Goal: Task Accomplishment & Management: Use online tool/utility

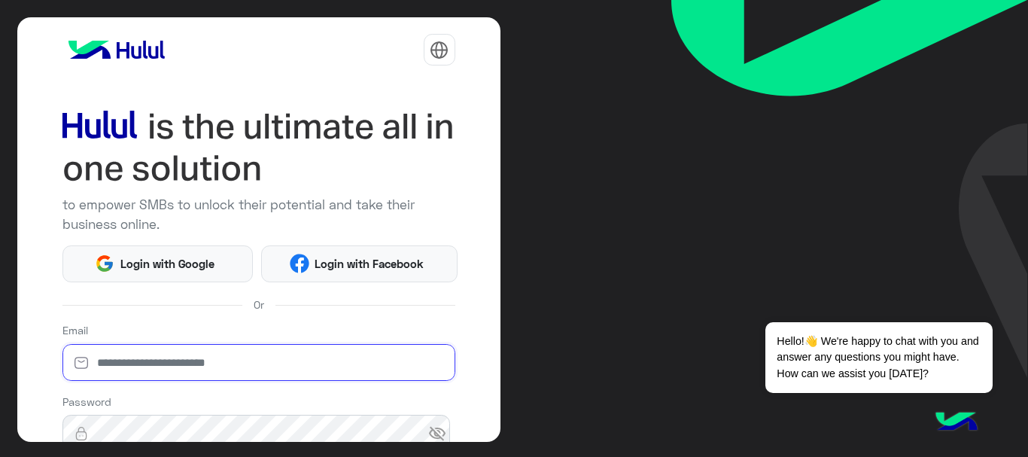
type input "**********"
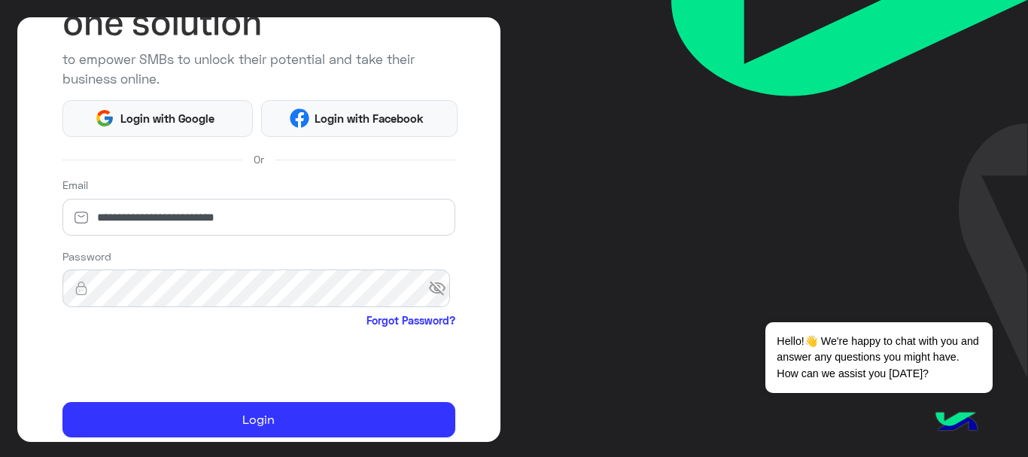
scroll to position [150, 0]
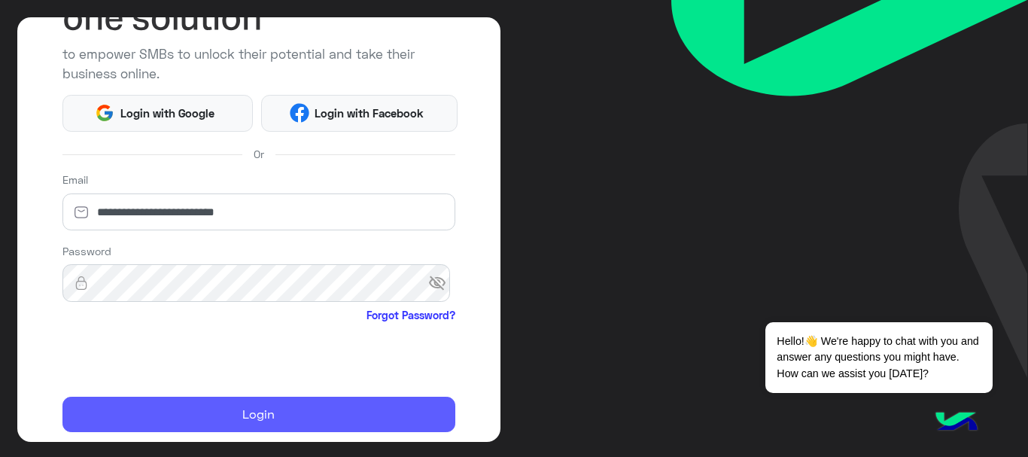
click at [163, 409] on button "Login" at bounding box center [258, 415] width 393 height 36
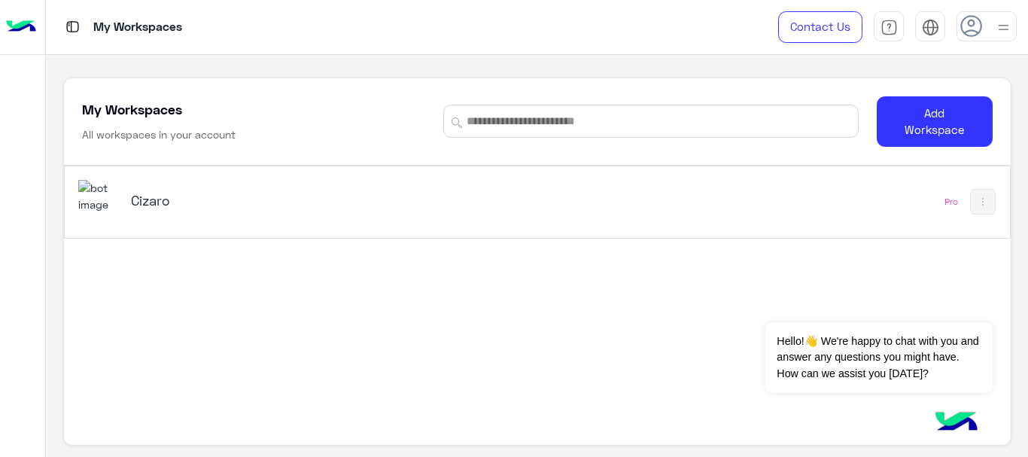
click at [300, 202] on h5 "Cizaro" at bounding box center [296, 200] width 330 height 18
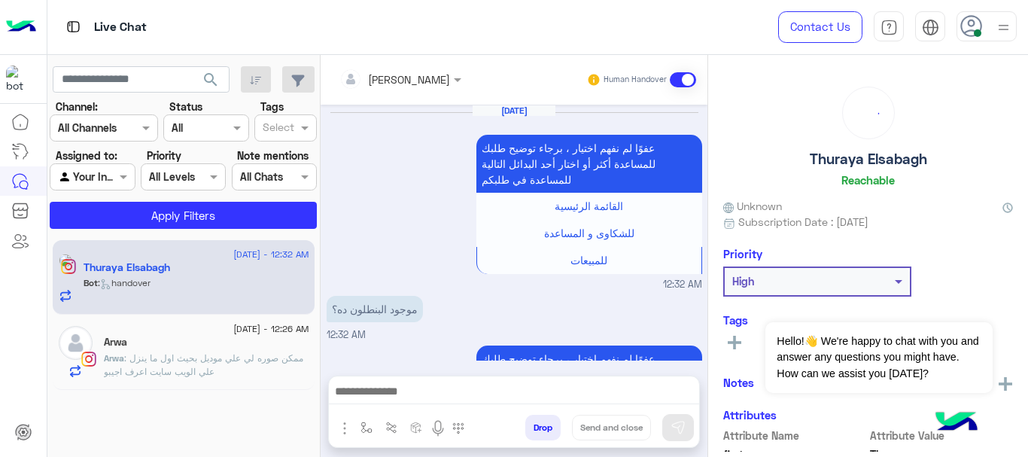
scroll to position [518, 0]
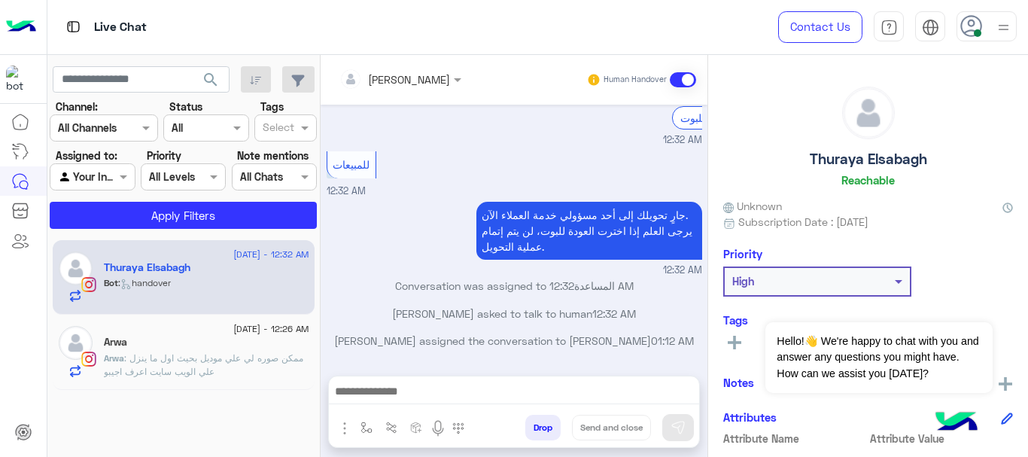
click at [973, 32] on icon at bounding box center [971, 26] width 23 height 23
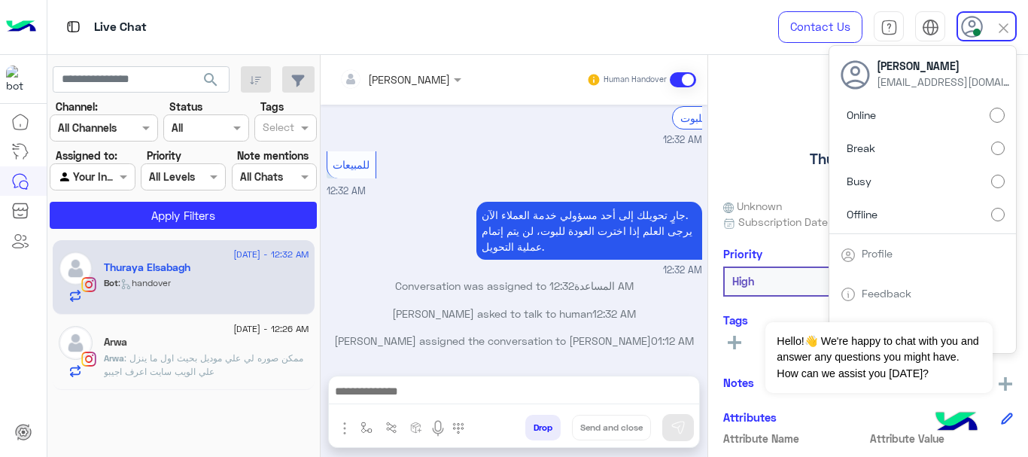
click at [887, 210] on label "Offline" at bounding box center [923, 213] width 164 height 27
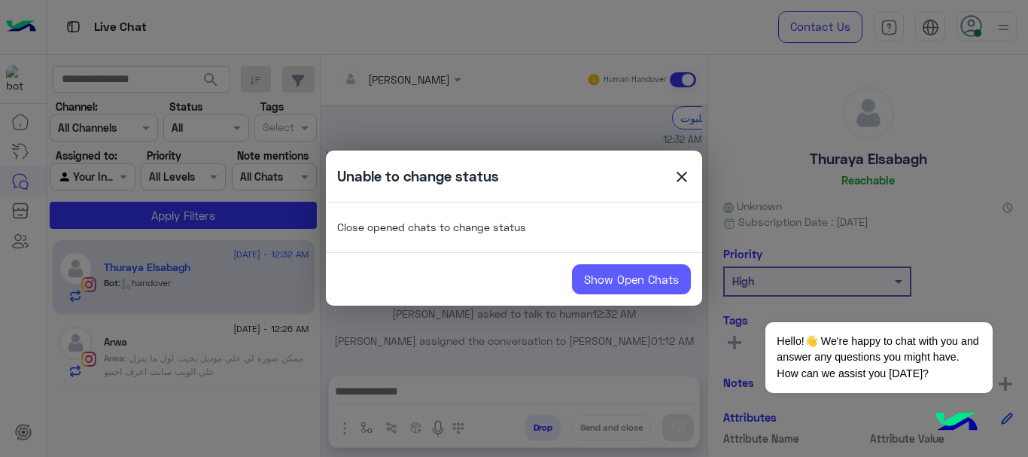
click at [589, 284] on link "Show Open Chats" at bounding box center [631, 279] width 119 height 30
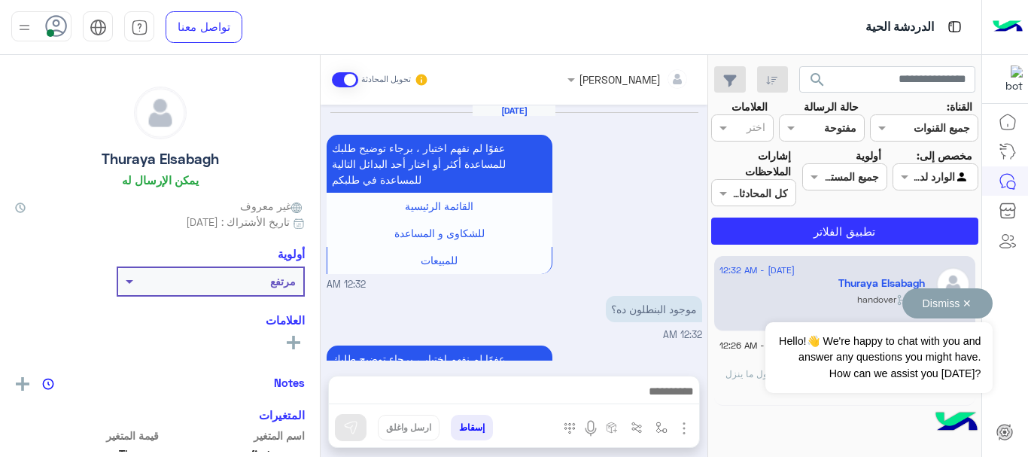
scroll to position [513, 0]
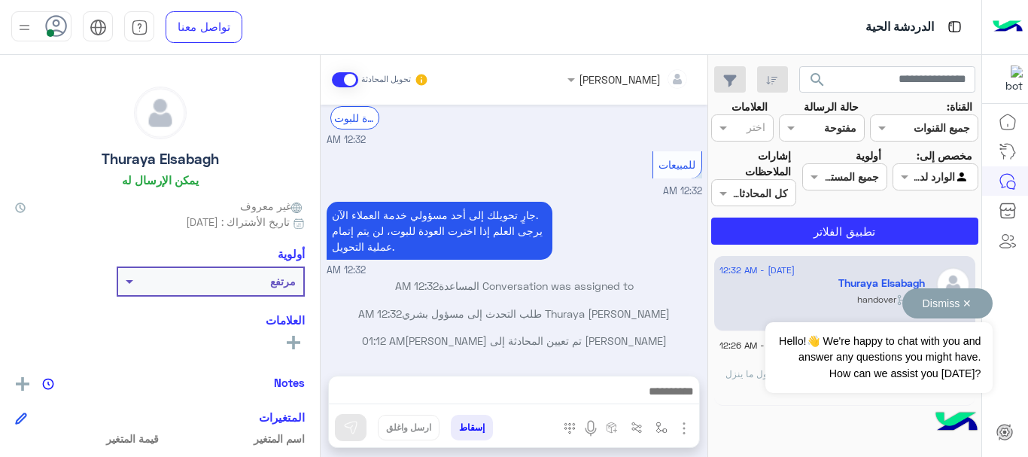
click at [965, 306] on button "Dismiss ✕" at bounding box center [947, 303] width 90 height 30
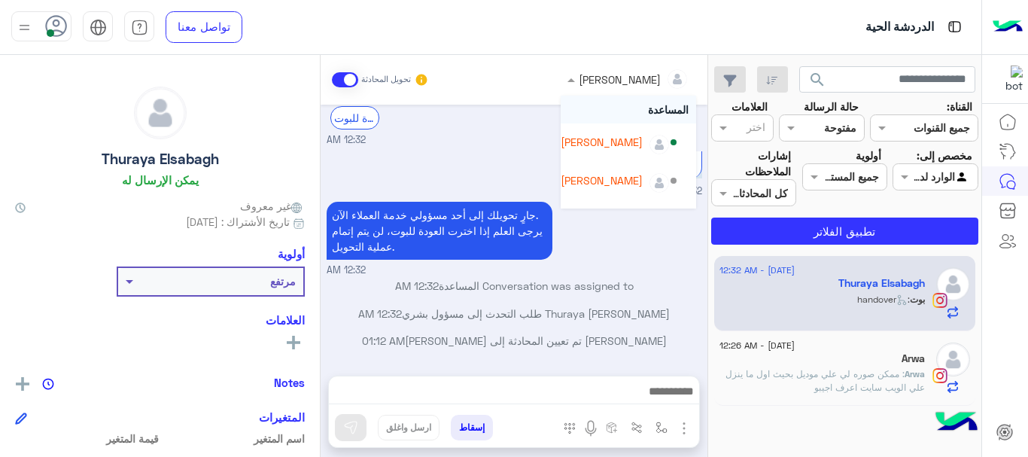
click at [610, 86] on div "[PERSON_NAME]" at bounding box center [620, 79] width 82 height 16
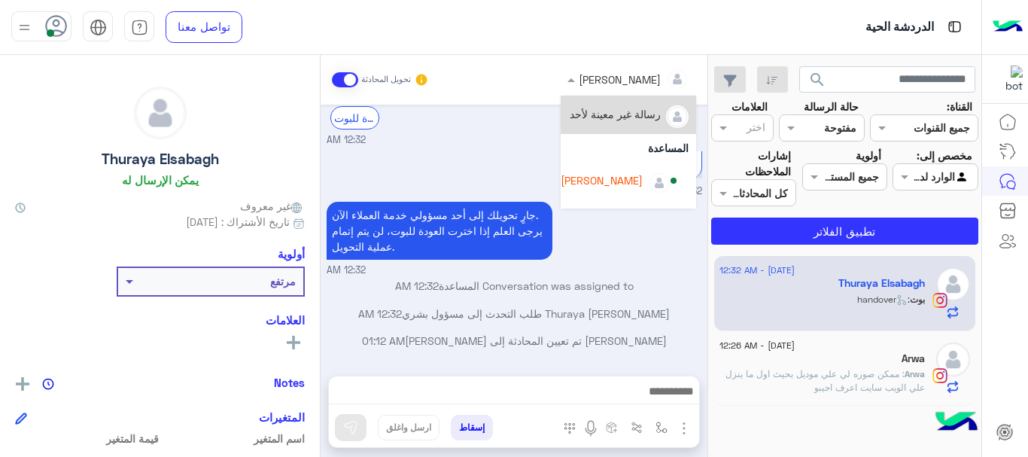
scroll to position [145, 0]
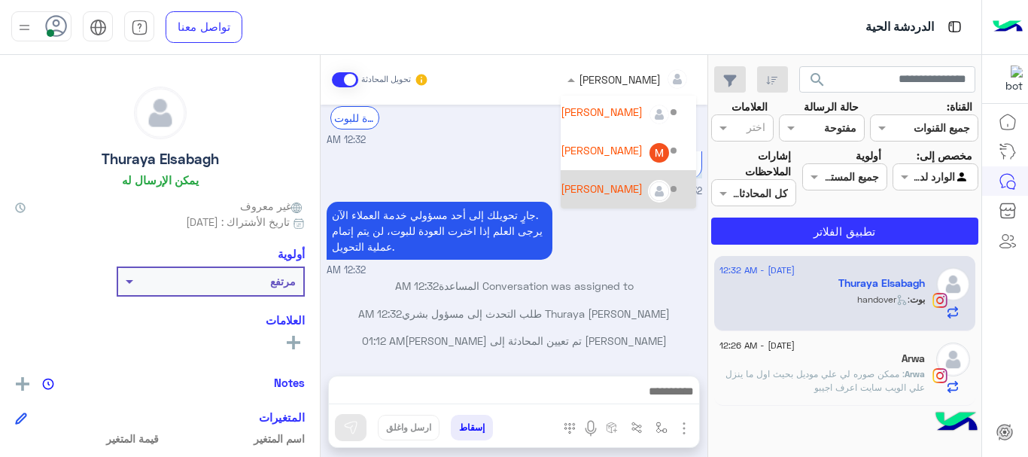
click at [615, 176] on div "Mona Farag" at bounding box center [620, 189] width 119 height 26
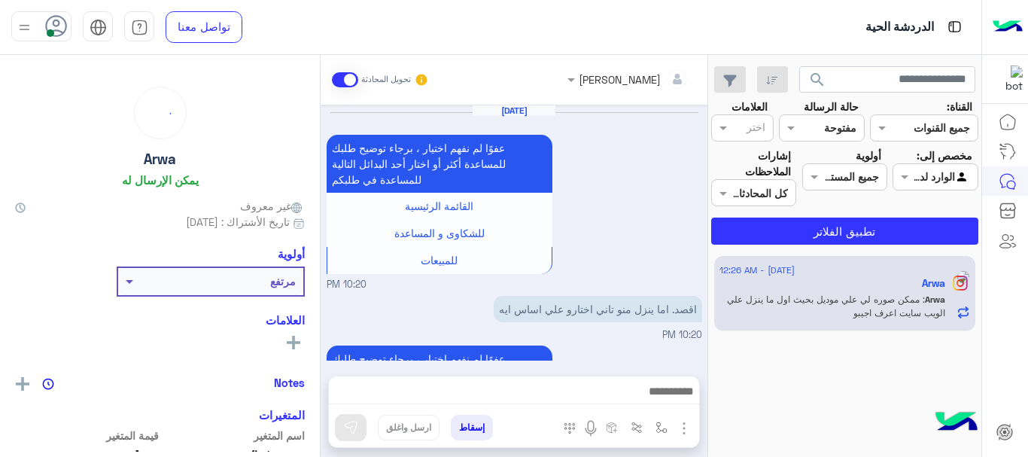
scroll to position [720, 0]
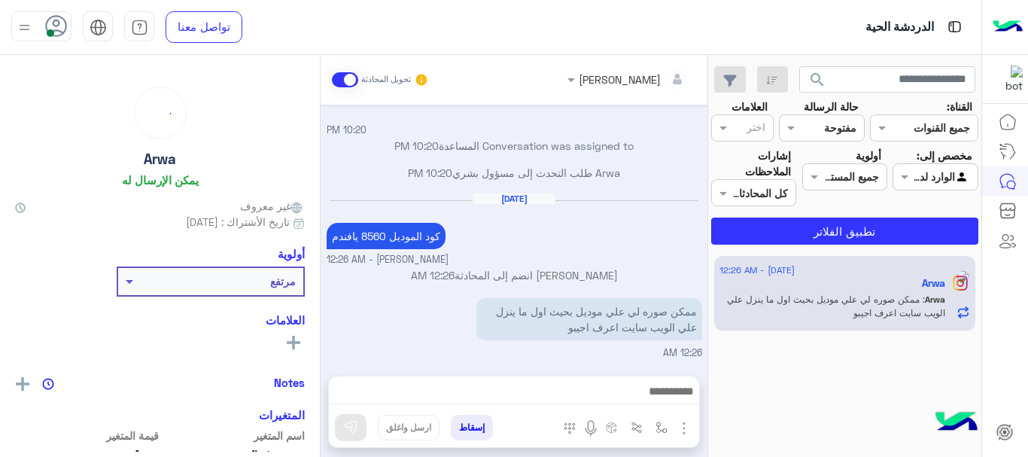
click at [622, 78] on input "text" at bounding box center [648, 79] width 82 height 16
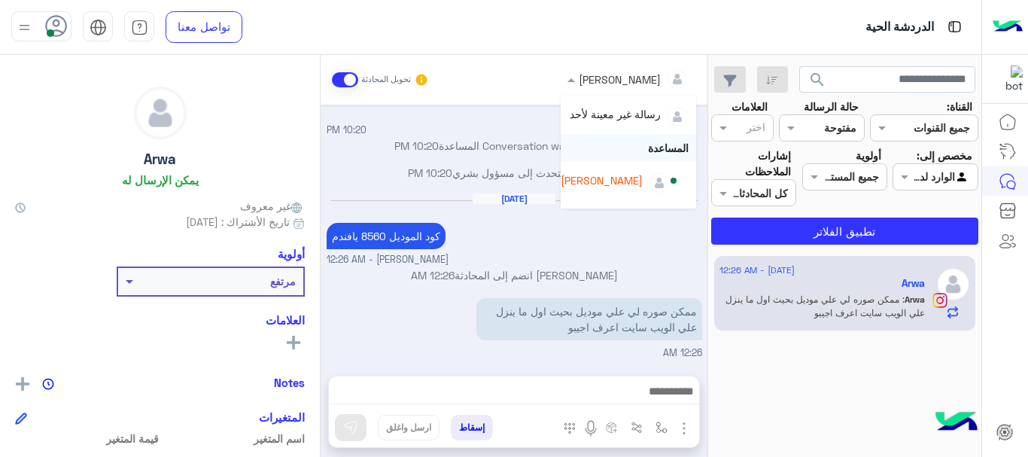
scroll to position [145, 0]
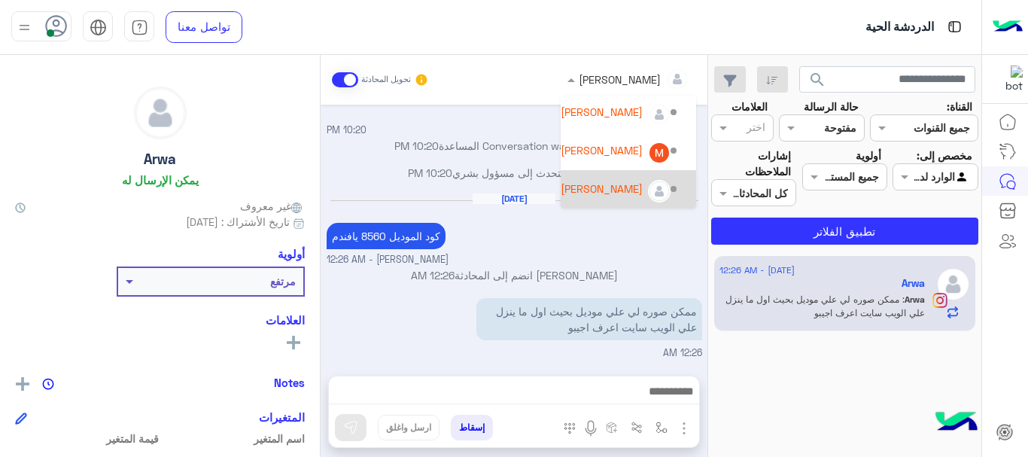
click at [610, 187] on div "Mona Farag" at bounding box center [602, 189] width 82 height 16
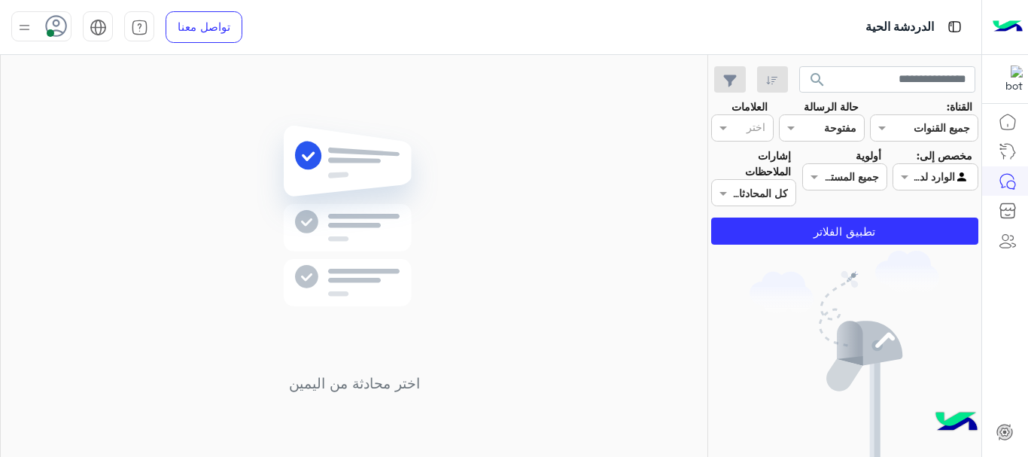
click at [53, 25] on icon at bounding box center [56, 26] width 23 height 23
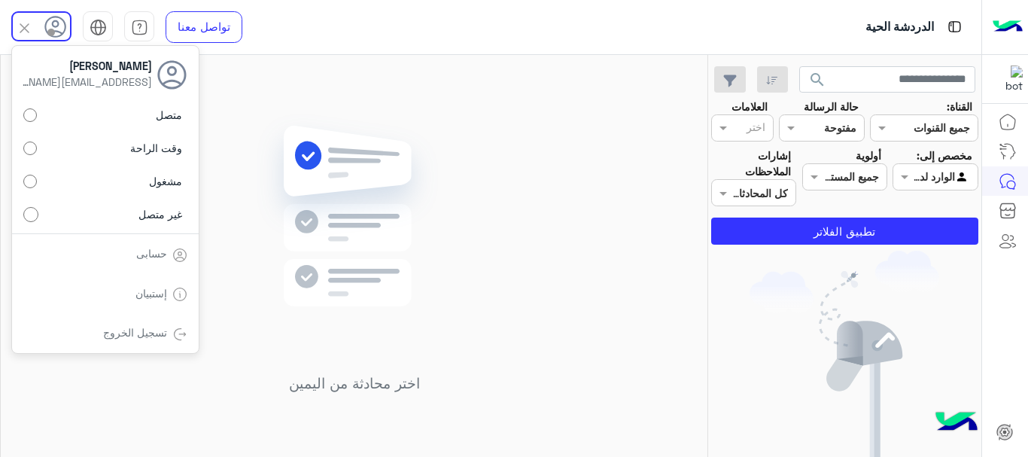
click at [366, 177] on img at bounding box center [353, 239] width 217 height 250
